Goal: Task Accomplishment & Management: Manage account settings

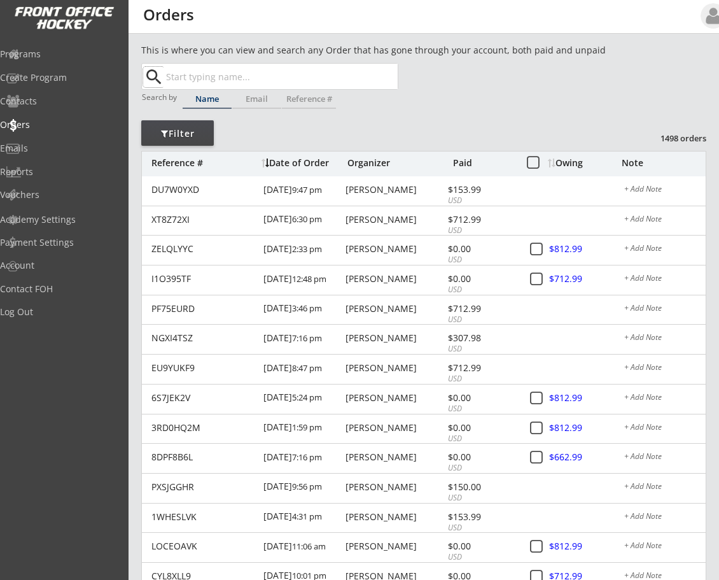
click at [567, 159] on div "Owing" at bounding box center [584, 162] width 73 height 9
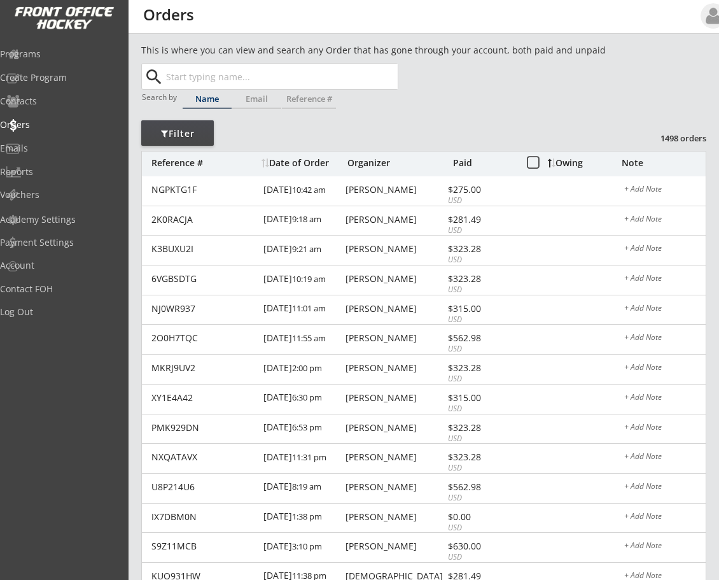
click at [570, 164] on div "Owing" at bounding box center [584, 162] width 73 height 9
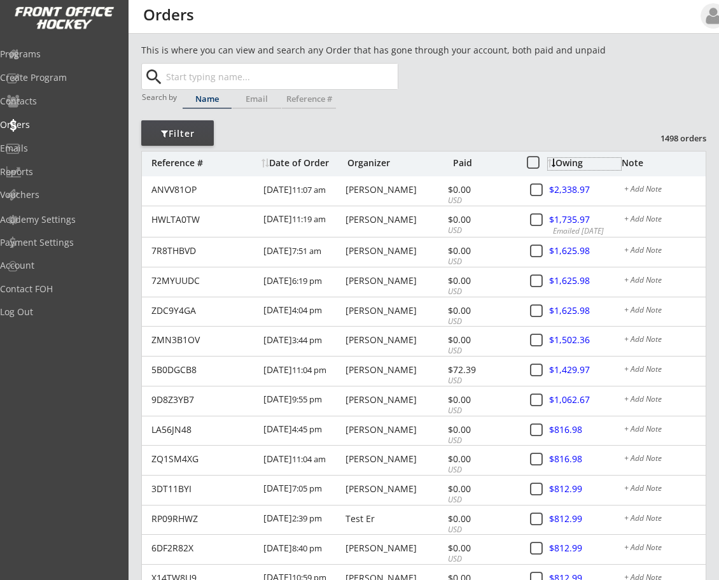
click at [282, 78] on input "text" at bounding box center [281, 76] width 234 height 25
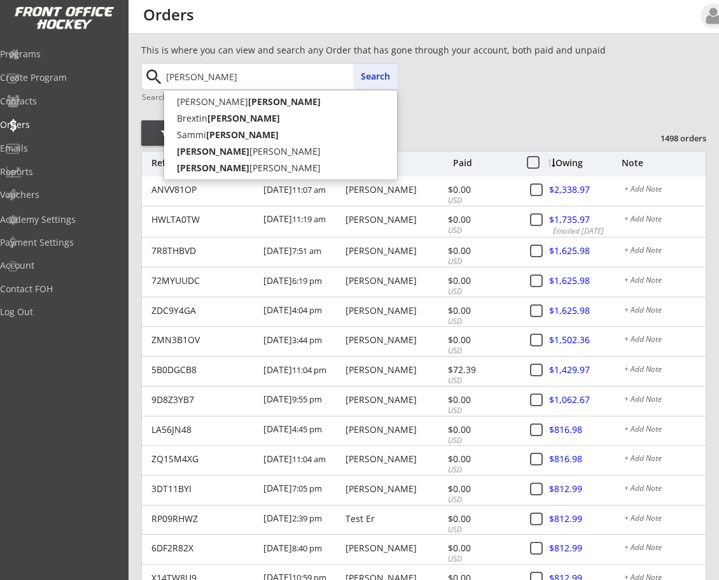
type input "[PERSON_NAME]"
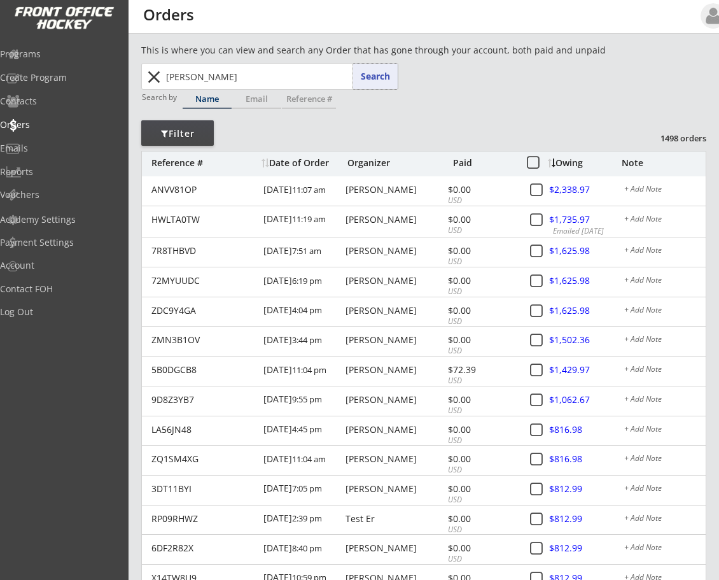
click at [373, 73] on button "Search" at bounding box center [375, 76] width 45 height 25
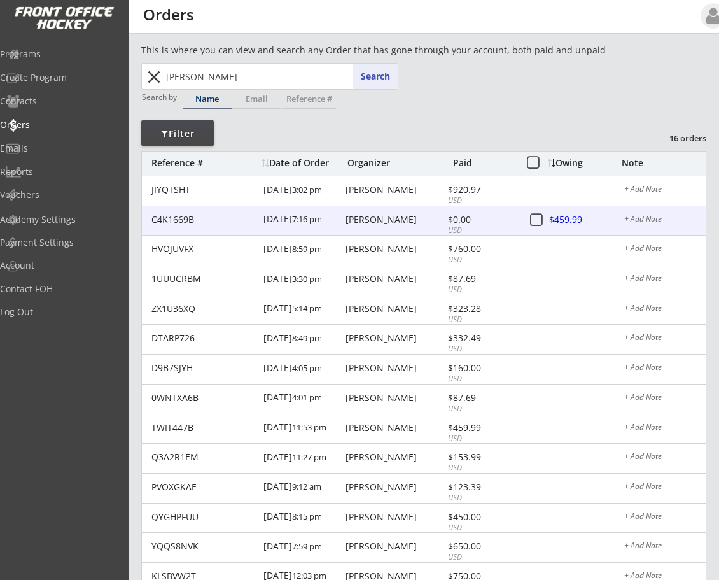
click at [401, 216] on div "[PERSON_NAME]" at bounding box center [394, 219] width 99 height 9
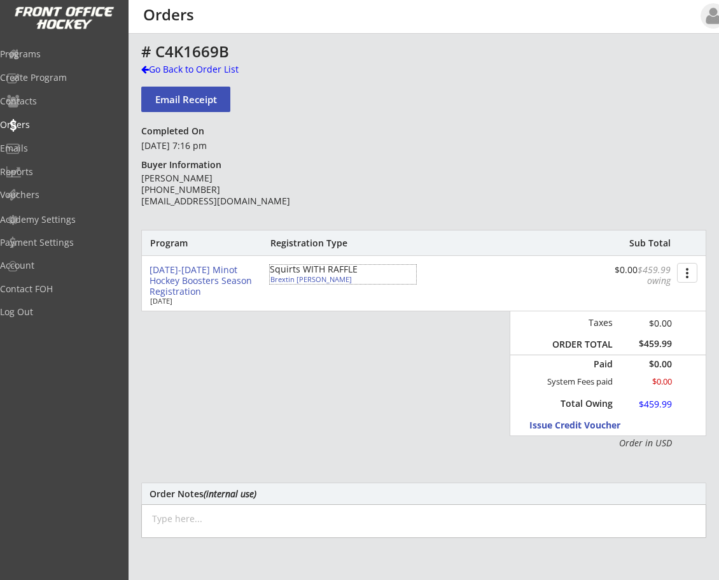
click at [310, 273] on div "Squirts WITH RAFFLE" at bounding box center [343, 269] width 146 height 9
type input "Brextin"
type input "[PERSON_NAME]"
type input "[DEMOGRAPHIC_DATA]"
type input "[STREET_ADDRESS]"
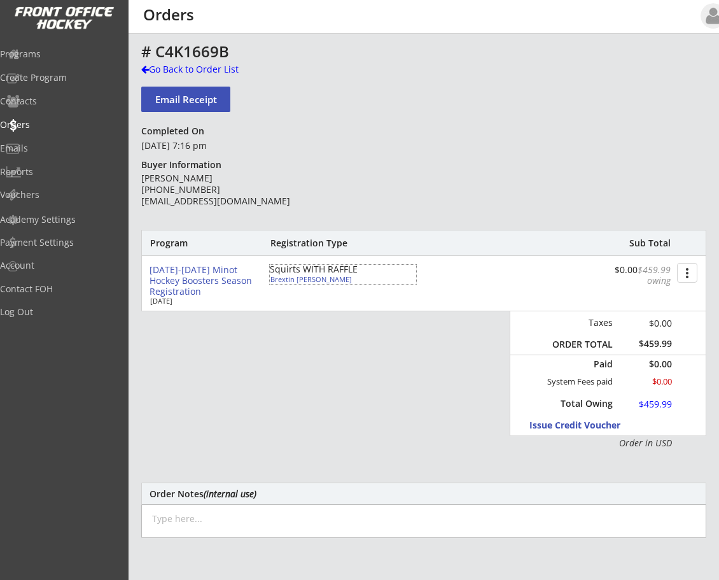
select select ""Squirts""
select select ""Adult Small""
type input "[DEMOGRAPHIC_DATA]"
type input "[PERSON_NAME]"
type input "215601953BENJA"
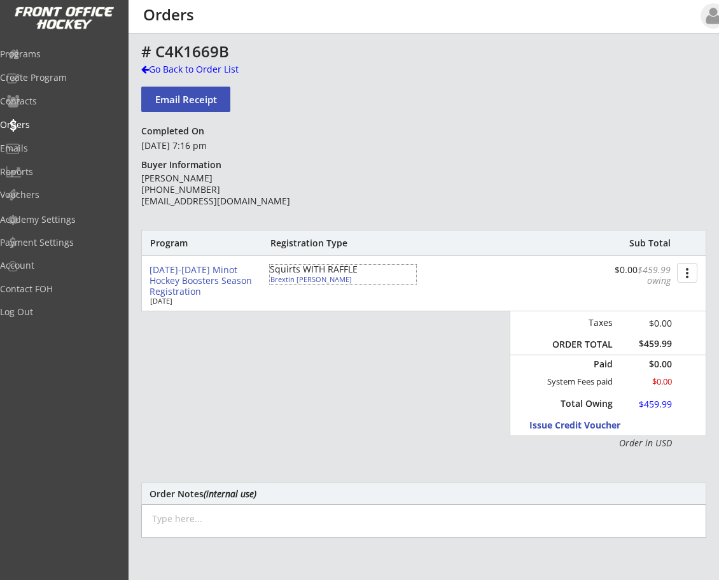
type input "[PERSON_NAME]"
type input "Yes"
select select ""Yes""
type input "[EMAIL_ADDRESS][DOMAIN_NAME]"
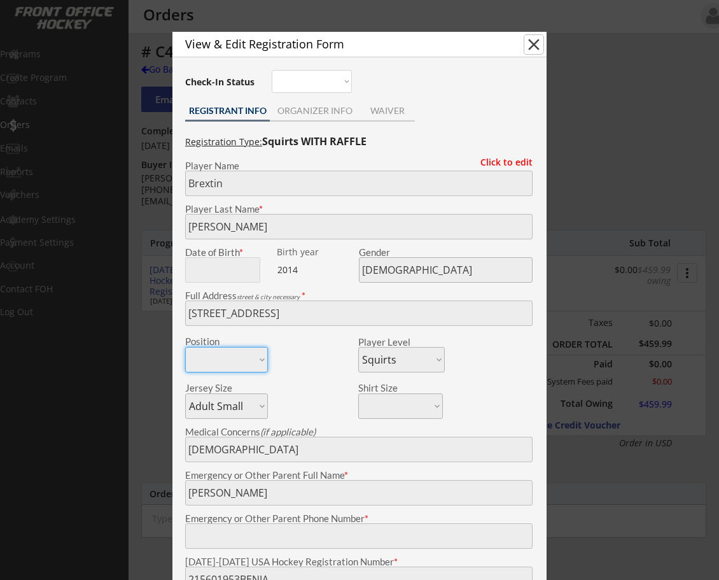
click at [534, 41] on button "close" at bounding box center [533, 44] width 19 height 19
select select ""PLACEHOLDER_1427118222253""
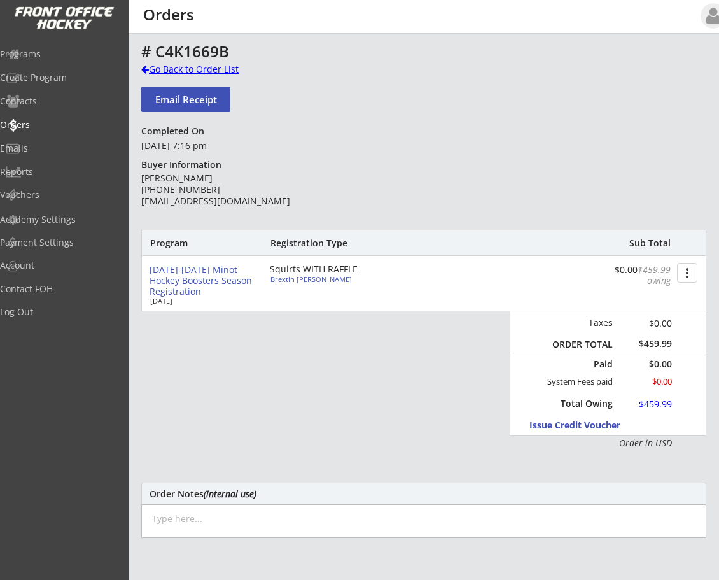
click at [144, 67] on div at bounding box center [145, 69] width 8 height 9
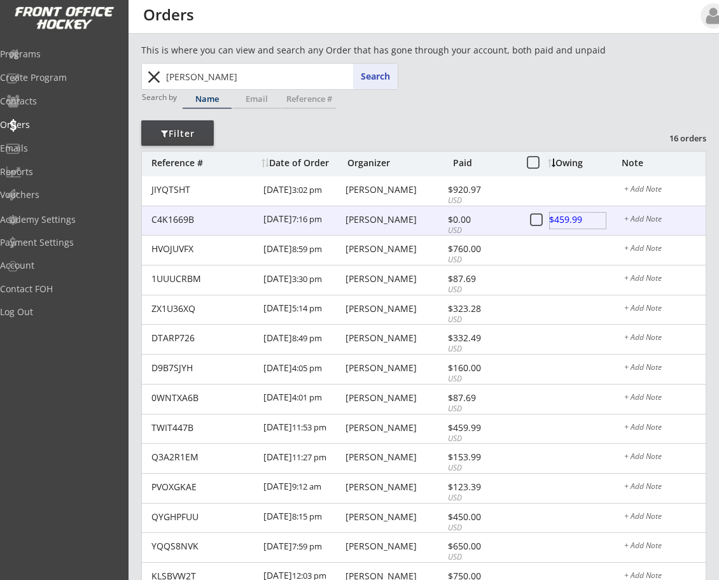
click at [566, 216] on div at bounding box center [578, 221] width 56 height 16
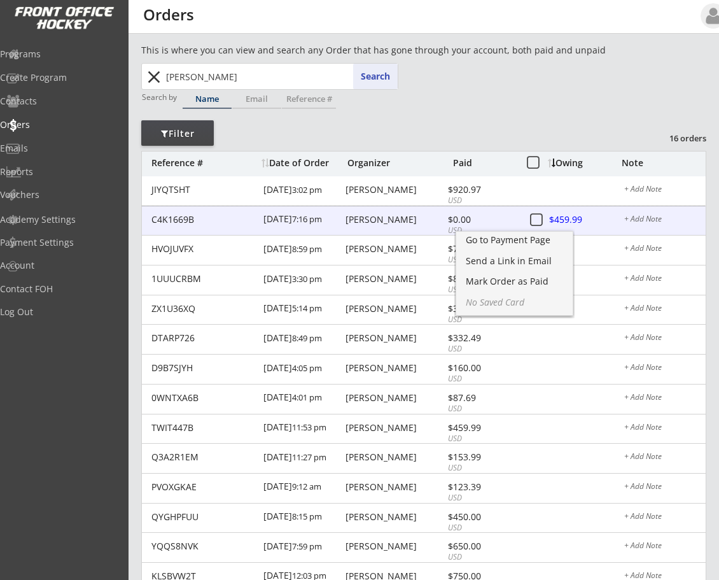
click at [404, 216] on div "[PERSON_NAME]" at bounding box center [394, 219] width 99 height 9
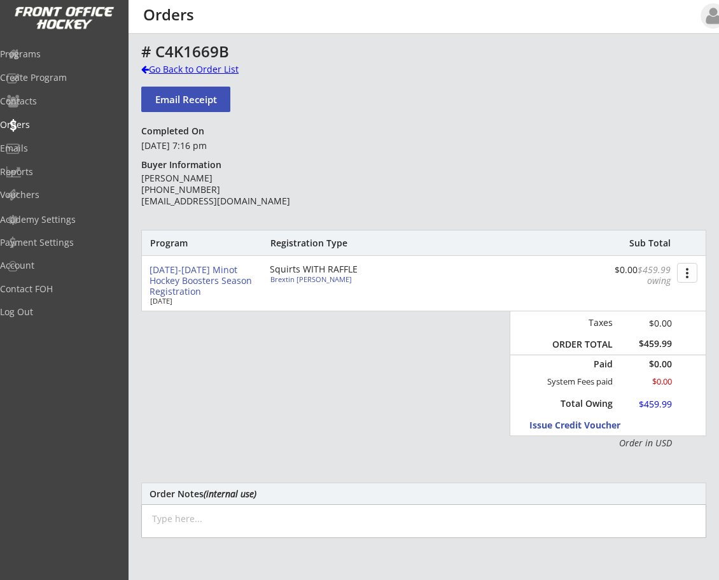
click at [145, 67] on div at bounding box center [145, 69] width 8 height 9
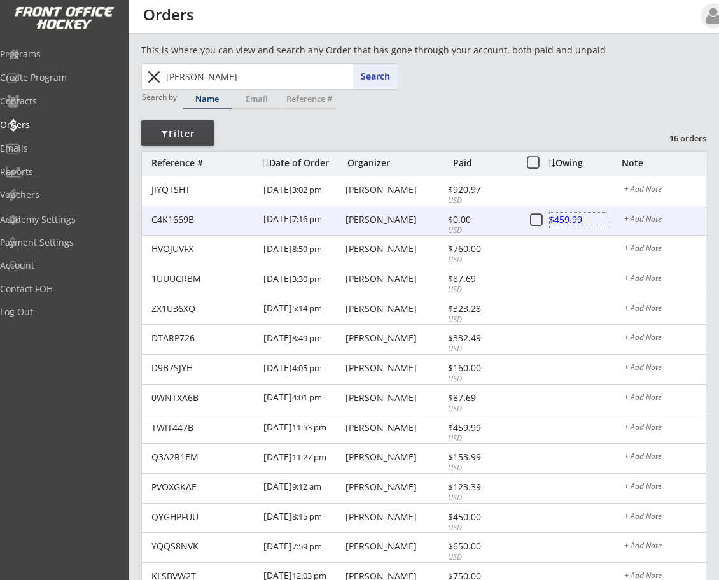
click at [563, 217] on div at bounding box center [578, 221] width 56 height 16
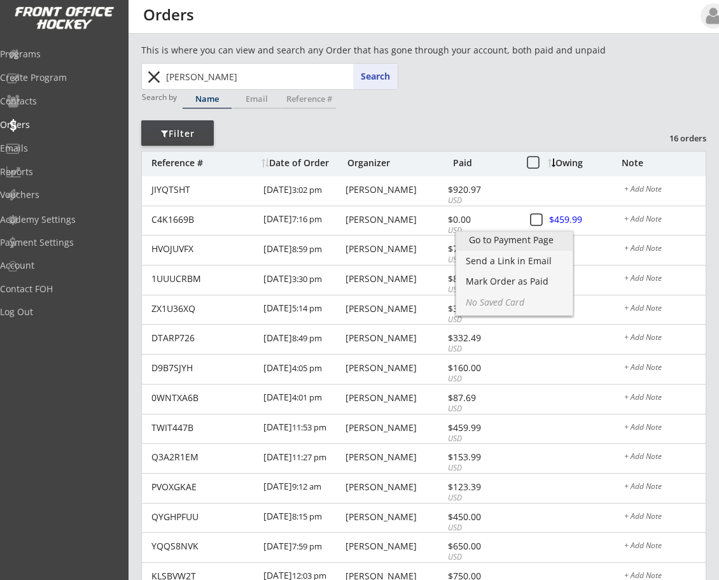
click at [526, 236] on div "Go to Payment Page" at bounding box center [514, 239] width 91 height 9
click at [505, 279] on div "Mark Order as Paid" at bounding box center [514, 281] width 91 height 9
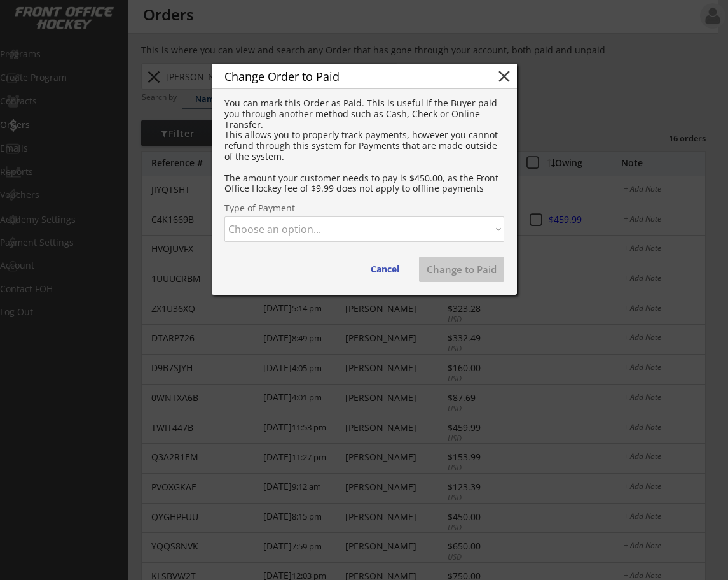
click at [353, 231] on select "Choose an option... Cash Check Credit Card Online Transfer Paypal Venmo Other" at bounding box center [365, 228] width 280 height 25
click at [225, 216] on select "Choose an option... Cash Check Credit Card Online Transfer Paypal Venmo Other" at bounding box center [365, 228] width 280 height 25
click at [475, 273] on button "Change to Paid" at bounding box center [461, 268] width 85 height 25
select select ""PLACEHOLDER_1427118222253""
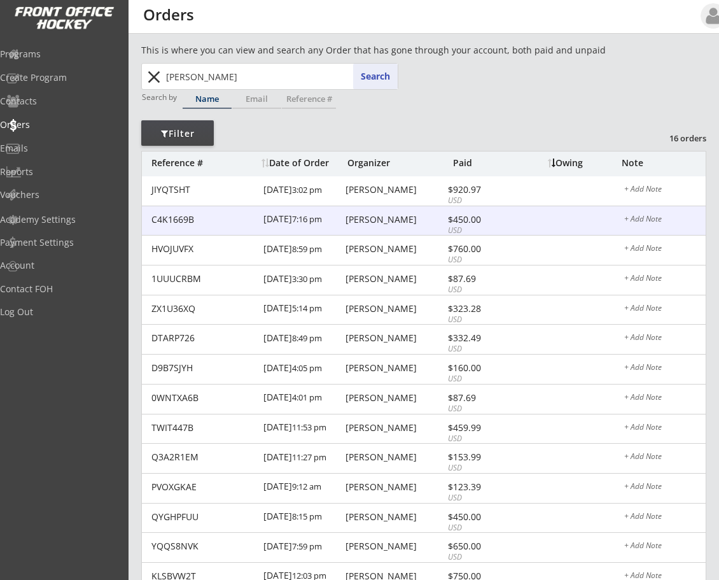
click at [410, 218] on div "[PERSON_NAME]" at bounding box center [394, 219] width 99 height 9
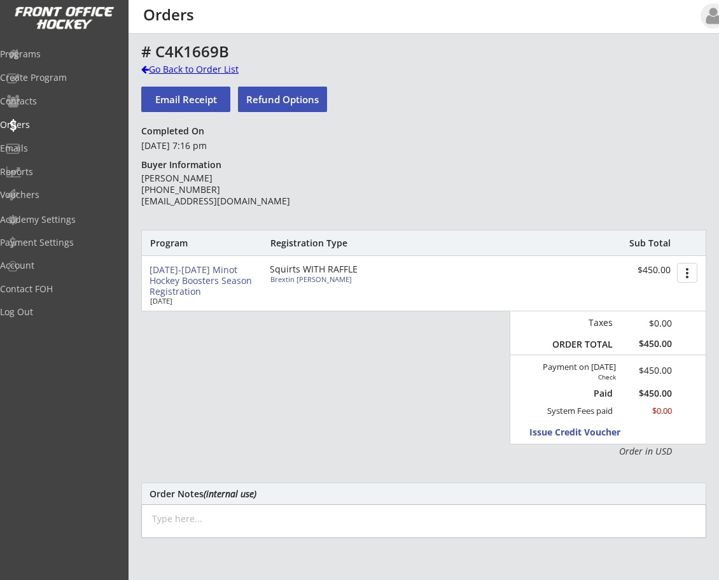
click at [145, 72] on div at bounding box center [145, 69] width 8 height 9
